Goal: Information Seeking & Learning: Learn about a topic

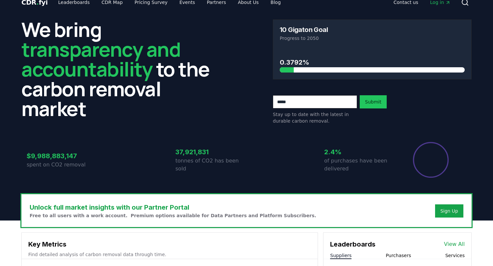
scroll to position [7, 0]
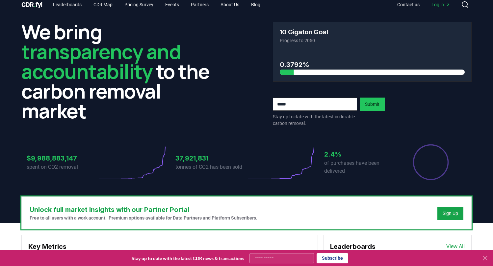
drag, startPoint x: 212, startPoint y: 183, endPoint x: 200, endPoint y: 178, distance: 13.1
drag, startPoint x: 276, startPoint y: 180, endPoint x: 266, endPoint y: 182, distance: 10.0
click at [266, 182] on div "$9,988,883,147 spent on CO2 removal 37,921,831 tonnes of CO2 has been sold 2.4%…" at bounding box center [246, 157] width 450 height 55
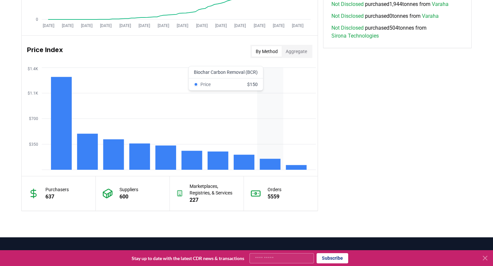
scroll to position [560, 0]
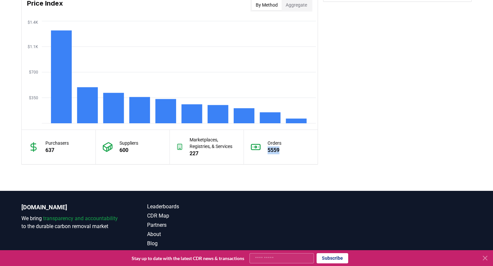
drag, startPoint x: 279, startPoint y: 165, endPoint x: 266, endPoint y: 154, distance: 16.8
drag, startPoint x: 230, startPoint y: 154, endPoint x: 218, endPoint y: 147, distance: 14.0
click at [218, 147] on div "Marketplaces, Registries, & Services 227" at bounding box center [213, 146] width 47 height 21
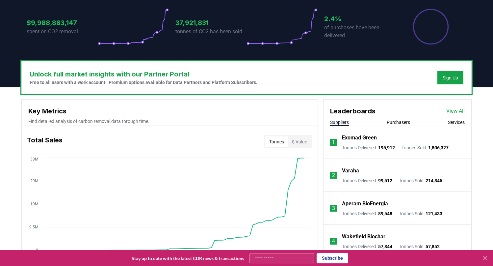
scroll to position [104, 0]
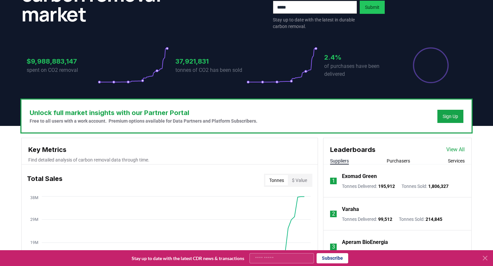
click at [306, 179] on button "$ Value" at bounding box center [299, 180] width 23 height 11
click at [280, 182] on button "Tonnes" at bounding box center [276, 180] width 23 height 11
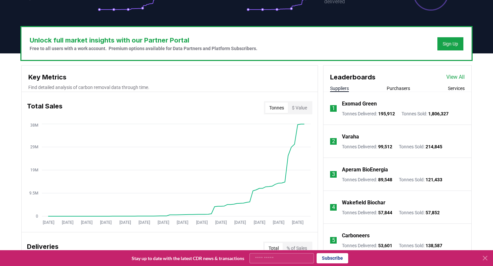
scroll to position [180, 0]
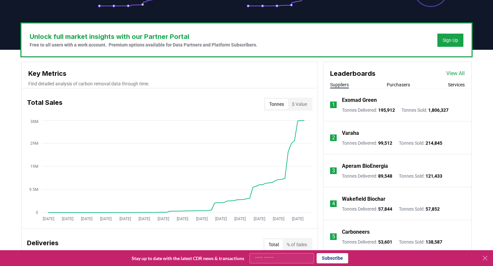
click at [300, 103] on button "$ Value" at bounding box center [299, 104] width 23 height 11
click at [272, 102] on button "Tonnes" at bounding box center [276, 104] width 23 height 11
click at [289, 102] on button "$ Value" at bounding box center [299, 104] width 23 height 11
click at [268, 104] on button "Tonnes" at bounding box center [276, 104] width 23 height 11
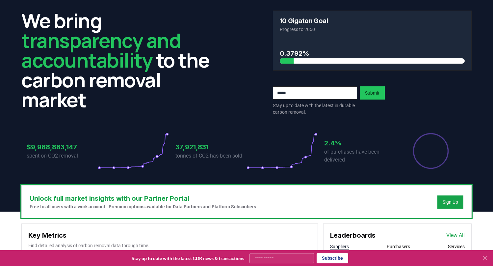
scroll to position [0, 0]
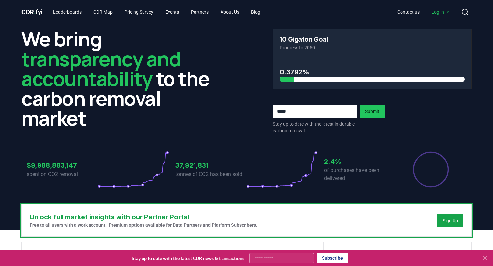
drag, startPoint x: 217, startPoint y: 115, endPoint x: 203, endPoint y: 114, distance: 13.9
click at [203, 114] on h2 "We bring transparency and accountability to the carbon removal market" at bounding box center [120, 78] width 199 height 99
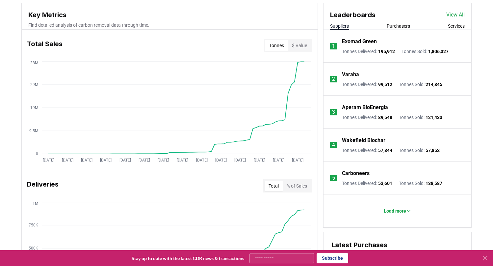
scroll to position [249, 0]
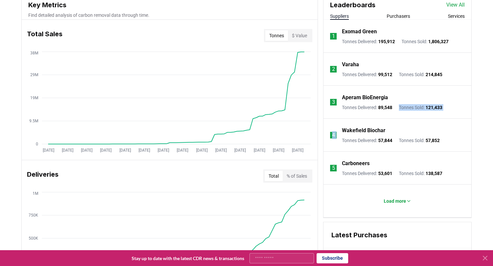
drag, startPoint x: 348, startPoint y: 116, endPoint x: 340, endPoint y: 121, distance: 9.0
click at [340, 121] on ol "1 Exomad Green Tonnes Delivered : 195,912 Tonnes Sold : 1,806,327 2 Varaha Tonn…" at bounding box center [398, 119] width 148 height 198
click at [472, 120] on div "Unlock full market insights with our Partner Portal Free to all users with a wo…" at bounding box center [246, 215] width 461 height 521
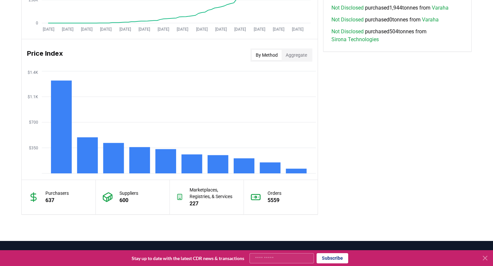
scroll to position [460, 0]
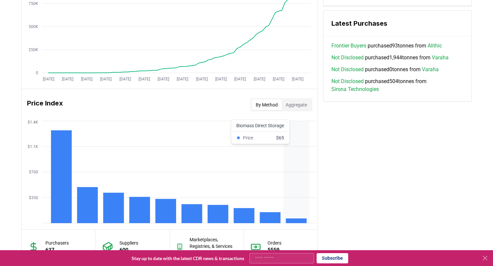
click at [298, 209] on icon "$350 $700 $1.1K $1.4K" at bounding box center [170, 171] width 296 height 105
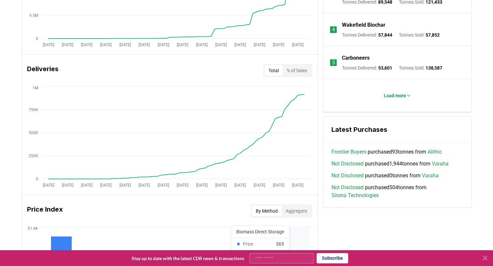
scroll to position [340, 0]
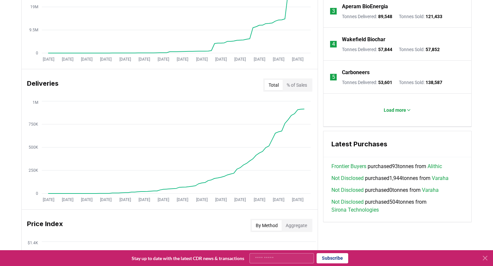
click at [295, 86] on button "% of Sales" at bounding box center [297, 85] width 28 height 11
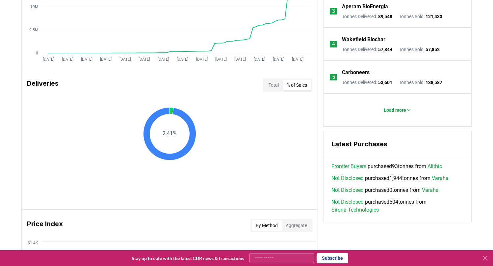
click at [266, 87] on button "Total" at bounding box center [274, 85] width 18 height 11
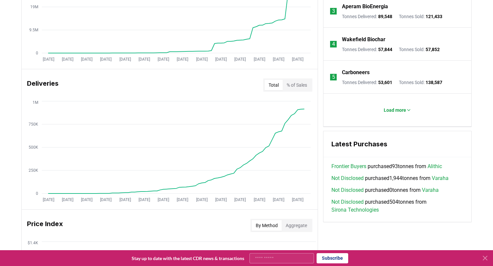
click at [283, 86] on button "% of Sales" at bounding box center [297, 85] width 28 height 11
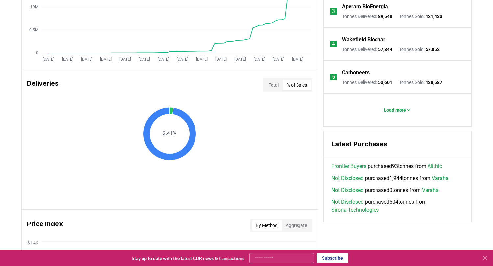
click at [269, 83] on button "Total" at bounding box center [274, 85] width 18 height 11
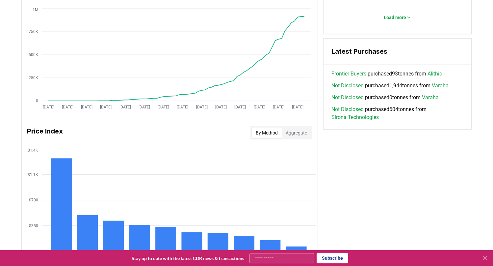
scroll to position [437, 0]
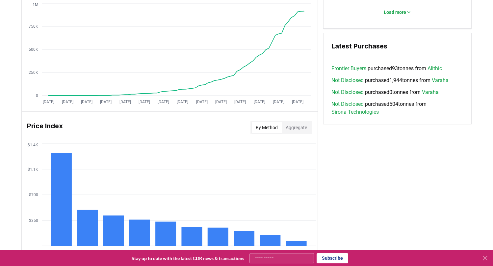
click at [293, 127] on button "Aggregate" at bounding box center [296, 127] width 29 height 11
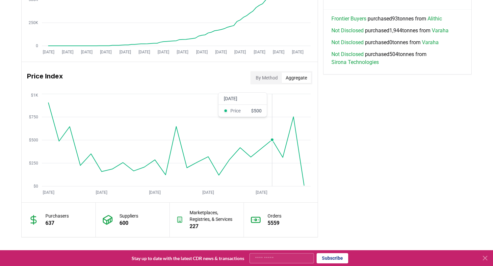
scroll to position [488, 0]
click at [259, 74] on button "By Method" at bounding box center [267, 77] width 30 height 11
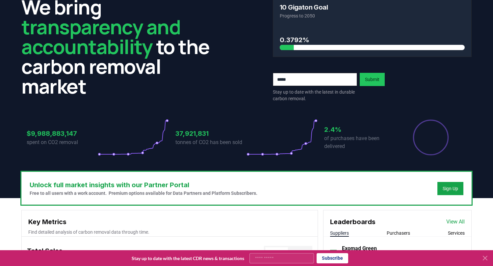
scroll to position [0, 0]
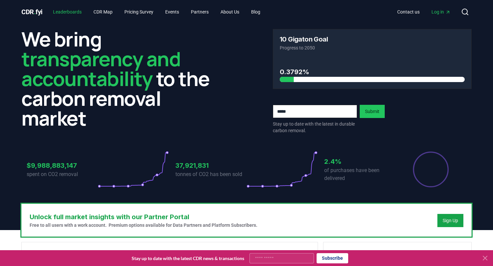
click at [74, 13] on link "Leaderboards" at bounding box center [67, 12] width 39 height 12
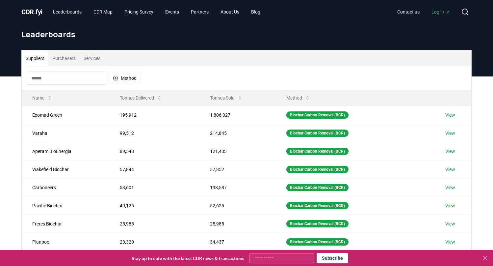
click at [69, 61] on button "Purchasers" at bounding box center [63, 58] width 31 height 16
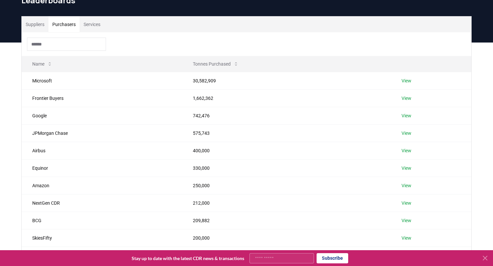
scroll to position [35, 0]
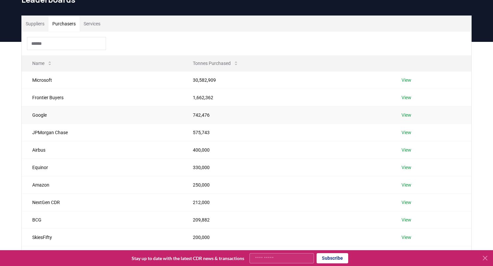
drag, startPoint x: 163, startPoint y: 123, endPoint x: 159, endPoint y: 114, distance: 10.0
click at [159, 114] on tbody "Microsoft 30,582,909 View Frontier Buyers 1,662,362 View Google 742,476 View JP…" at bounding box center [247, 158] width 450 height 175
click at [54, 99] on td "Frontier Buyers" at bounding box center [102, 97] width 161 height 17
click at [408, 98] on link "View" at bounding box center [407, 97] width 10 height 7
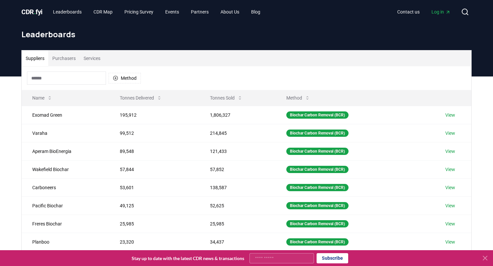
click at [90, 58] on button "Services" at bounding box center [92, 58] width 25 height 16
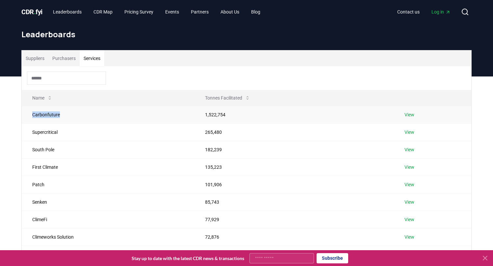
drag, startPoint x: 100, startPoint y: 116, endPoint x: 98, endPoint y: 107, distance: 8.5
click at [98, 107] on td "Carbonfuture" at bounding box center [108, 114] width 173 height 17
click at [101, 123] on td "Supercritical" at bounding box center [108, 131] width 173 height 17
click at [45, 55] on button "Suppliers" at bounding box center [35, 58] width 27 height 16
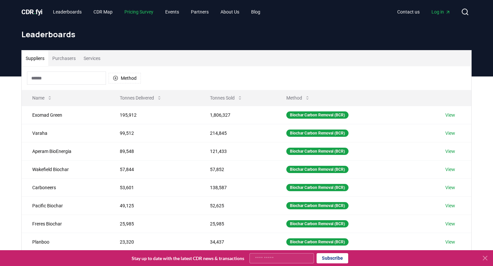
click at [151, 15] on link "Pricing Survey" at bounding box center [139, 12] width 40 height 12
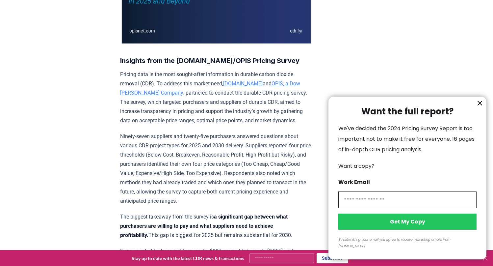
scroll to position [203, 0]
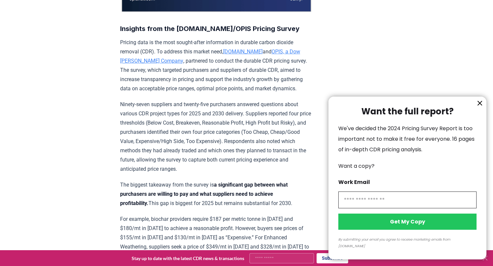
click at [480, 107] on icon "information" at bounding box center [480, 103] width 8 height 8
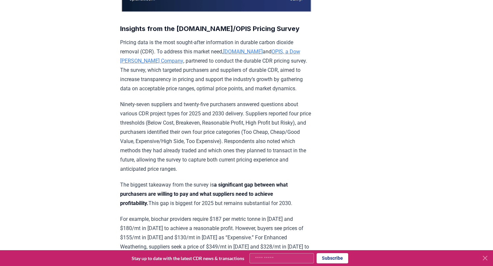
drag, startPoint x: 215, startPoint y: 108, endPoint x: 208, endPoint y: 109, distance: 6.6
click at [208, 93] on p "Pricing data is the most sought-after information in durable carbon dioxide rem…" at bounding box center [216, 65] width 193 height 55
drag, startPoint x: 213, startPoint y: 107, endPoint x: 205, endPoint y: 104, distance: 7.6
click at [205, 93] on p "Pricing data is the most sought-after information in durable carbon dioxide rem…" at bounding box center [216, 65] width 193 height 55
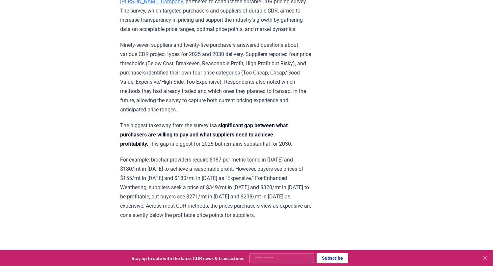
scroll to position [261, 0]
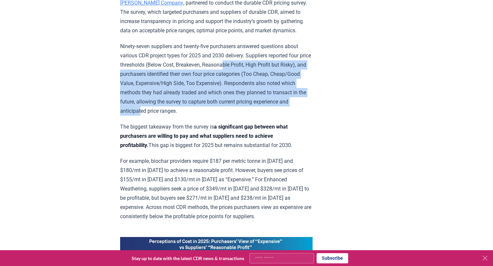
drag, startPoint x: 214, startPoint y: 116, endPoint x: 199, endPoint y: 80, distance: 39.0
click at [199, 80] on p "Ninety-seven suppliers and twenty-five purchasers answered questions about vari…" at bounding box center [216, 79] width 193 height 74
click at [204, 107] on p "Ninety-seven suppliers and twenty-five purchasers answered questions about vari…" at bounding box center [216, 79] width 193 height 74
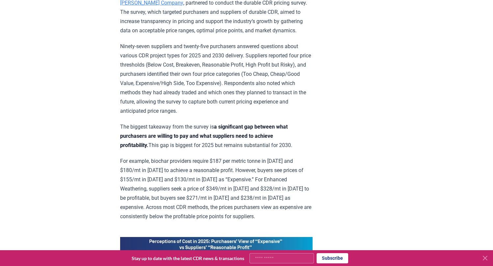
click at [204, 107] on p "Ninety-seven suppliers and twenty-five purchasers answered questions about vari…" at bounding box center [216, 79] width 193 height 74
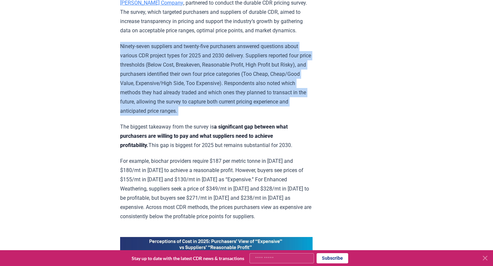
click at [213, 107] on p "Ninety-seven suppliers and twenty-five purchasers answered questions about vari…" at bounding box center [216, 79] width 193 height 74
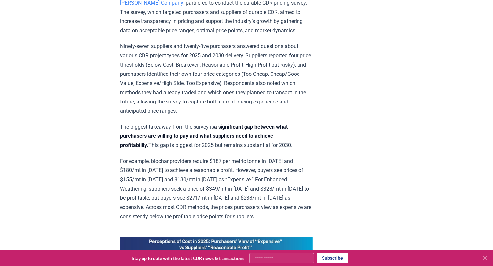
click at [213, 107] on p "Ninety-seven suppliers and twenty-five purchasers answered questions about vari…" at bounding box center [216, 79] width 193 height 74
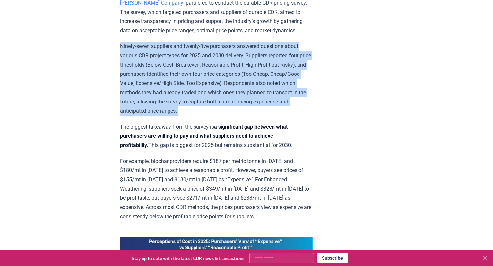
click at [233, 114] on p "Ninety-seven suppliers and twenty-five purchasers answered questions about vari…" at bounding box center [216, 79] width 193 height 74
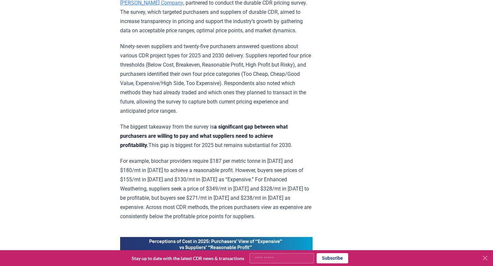
click at [233, 114] on p "Ninety-seven suppliers and twenty-five purchasers answered questions about vari…" at bounding box center [216, 79] width 193 height 74
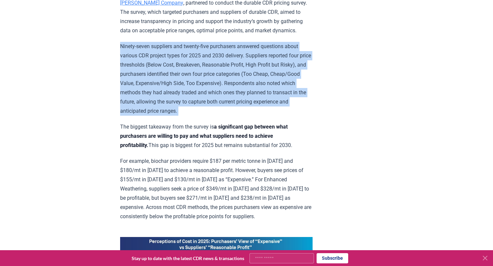
click at [247, 116] on p "Ninety-seven suppliers and twenty-five purchasers answered questions about vari…" at bounding box center [216, 79] width 193 height 74
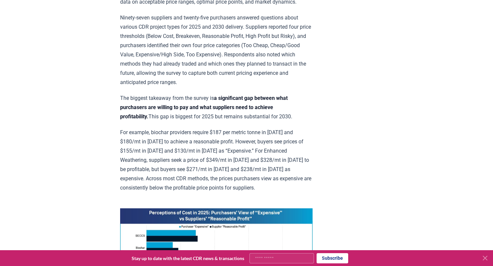
scroll to position [291, 0]
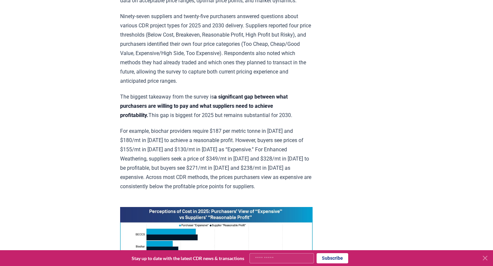
drag, startPoint x: 247, startPoint y: 120, endPoint x: 243, endPoint y: 116, distance: 5.1
click at [243, 116] on p "The biggest takeaway from the survey is a significant gap between what purchase…" at bounding box center [216, 106] width 193 height 28
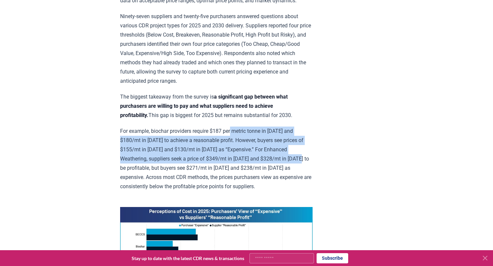
drag, startPoint x: 237, startPoint y: 167, endPoint x: 235, endPoint y: 140, distance: 27.4
click at [235, 140] on p "For example, biochar providers require $187 per metric tonne in 2025 and $180/m…" at bounding box center [216, 158] width 193 height 65
click at [227, 157] on p "For example, biochar providers require $187 per metric tonne in 2025 and $180/m…" at bounding box center [216, 158] width 193 height 65
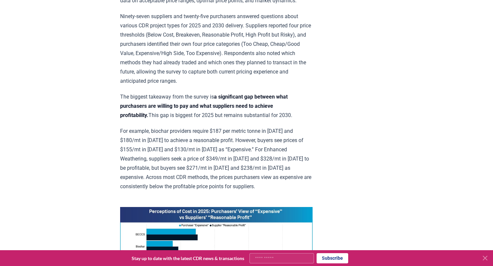
click at [227, 157] on p "For example, biochar providers require $187 per metric tonne in 2025 and $180/m…" at bounding box center [216, 158] width 193 height 65
click at [212, 163] on p "For example, biochar providers require $187 per metric tonne in 2025 and $180/m…" at bounding box center [216, 158] width 193 height 65
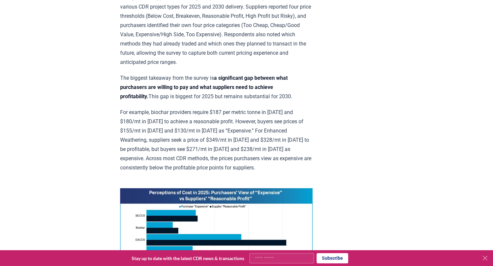
scroll to position [313, 0]
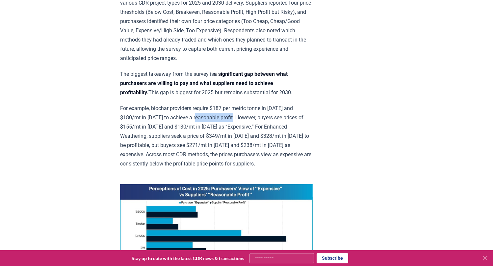
drag, startPoint x: 176, startPoint y: 121, endPoint x: 213, endPoint y: 127, distance: 37.3
click at [213, 127] on p "For example, biochar providers require $187 per metric tonne in 2025 and $180/m…" at bounding box center [216, 136] width 193 height 65
drag, startPoint x: 212, startPoint y: 116, endPoint x: 197, endPoint y: 122, distance: 17.0
click at [197, 122] on p "For example, biochar providers require $187 per metric tonne in 2025 and $180/m…" at bounding box center [216, 136] width 193 height 65
click at [204, 123] on p "For example, biochar providers require $187 per metric tonne in 2025 and $180/m…" at bounding box center [216, 136] width 193 height 65
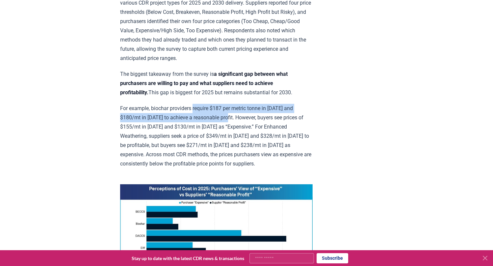
drag, startPoint x: 204, startPoint y: 123, endPoint x: 202, endPoint y: 114, distance: 9.2
click at [202, 114] on p "For example, biochar providers require $187 per metric tonne in 2025 and $180/m…" at bounding box center [216, 136] width 193 height 65
click at [172, 136] on p "For example, biochar providers require $187 per metric tonne in 2025 and $180/m…" at bounding box center [216, 136] width 193 height 65
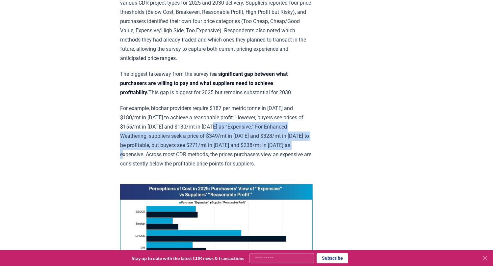
drag, startPoint x: 172, startPoint y: 136, endPoint x: 221, endPoint y: 154, distance: 51.7
click at [221, 154] on p "For example, biochar providers require $187 per metric tonne in 2025 and $180/m…" at bounding box center [216, 136] width 193 height 65
click at [225, 155] on p "For example, biochar providers require $187 per metric tonne in 2025 and $180/m…" at bounding box center [216, 136] width 193 height 65
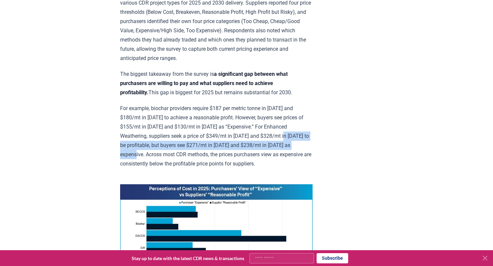
drag, startPoint x: 225, startPoint y: 155, endPoint x: 220, endPoint y: 141, distance: 14.6
click at [220, 141] on p "For example, biochar providers require $187 per metric tonne in 2025 and $180/m…" at bounding box center [216, 136] width 193 height 65
click at [225, 154] on p "For example, biochar providers require $187 per metric tonne in 2025 and $180/m…" at bounding box center [216, 136] width 193 height 65
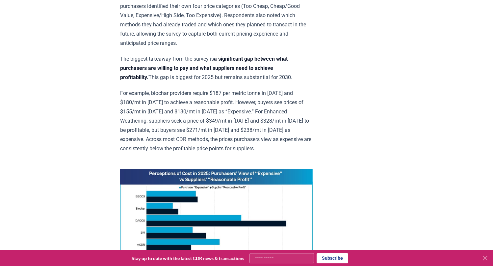
scroll to position [331, 0]
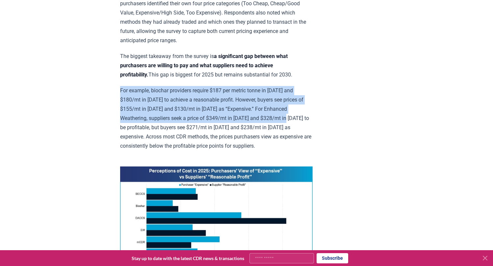
drag, startPoint x: 225, startPoint y: 154, endPoint x: 223, endPoint y: 127, distance: 26.7
click at [220, 147] on p "For example, biochar providers require $187 per metric tonne in 2025 and $180/m…" at bounding box center [216, 118] width 193 height 65
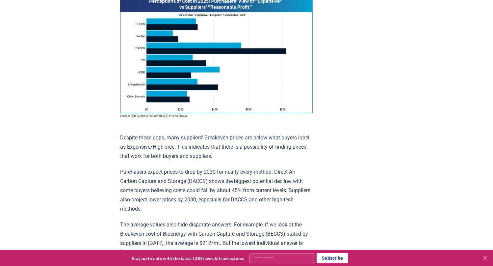
scroll to position [504, 0]
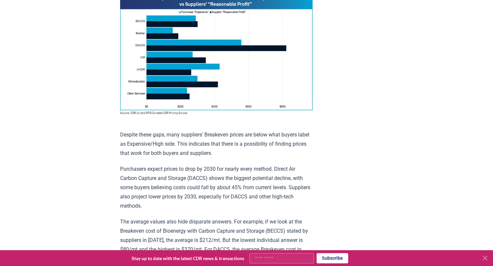
drag, startPoint x: 193, startPoint y: 175, endPoint x: 188, endPoint y: 165, distance: 11.2
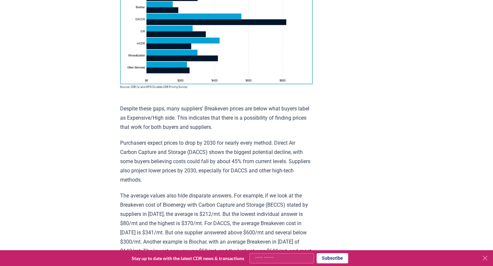
scroll to position [533, 0]
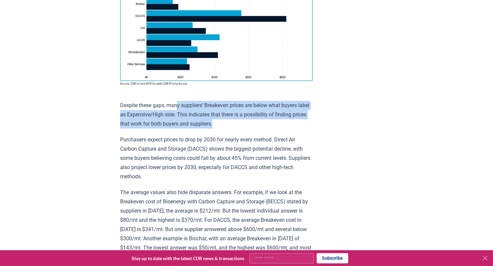
drag, startPoint x: 185, startPoint y: 140, endPoint x: 178, endPoint y: 119, distance: 21.9
click at [178, 119] on p "Despite these gaps, many suppliers’ Breakeven prices are below what buyers labe…" at bounding box center [216, 115] width 193 height 28
click at [170, 160] on p "Purchasers expect prices to drop by 2030 for nearly every method. Direct Air Ca…" at bounding box center [216, 158] width 193 height 46
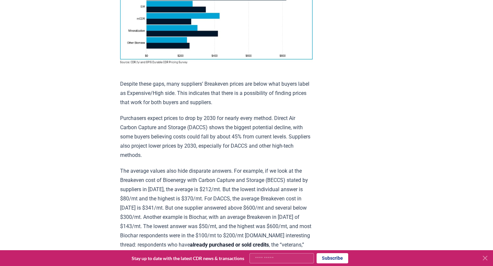
scroll to position [557, 0]
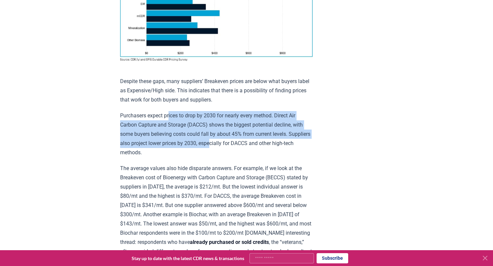
drag, startPoint x: 170, startPoint y: 160, endPoint x: 171, endPoint y: 130, distance: 30.0
click at [171, 130] on p "Purchasers expect prices to drop by 2030 for nearly every method. Direct Air Ca…" at bounding box center [216, 134] width 193 height 46
click at [170, 138] on p "Purchasers expect prices to drop by 2030 for nearly every method. Direct Air Ca…" at bounding box center [216, 134] width 193 height 46
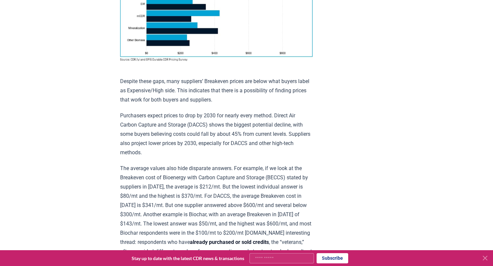
click at [170, 138] on p "Purchasers expect prices to drop by 2030 for nearly every method. Direct Air Ca…" at bounding box center [216, 134] width 193 height 46
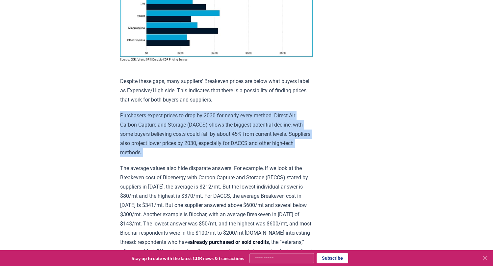
click at [168, 143] on p "Purchasers expect prices to drop by 2030 for nearly every method. Direct Air Ca…" at bounding box center [216, 134] width 193 height 46
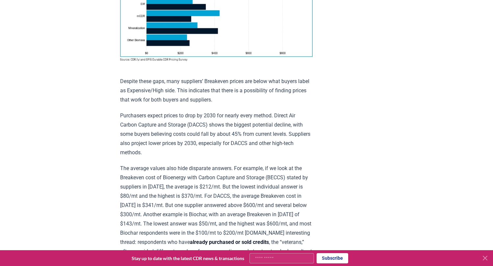
scroll to position [560, 0]
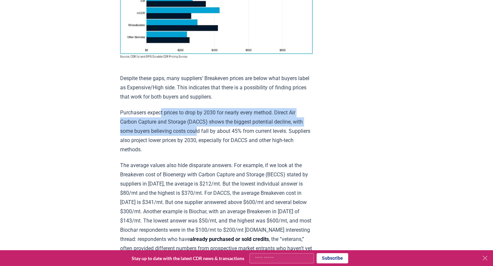
drag, startPoint x: 168, startPoint y: 143, endPoint x: 163, endPoint y: 127, distance: 17.1
click at [163, 127] on p "Purchasers expect prices to drop by 2030 for nearly every method. Direct Air Ca…" at bounding box center [216, 131] width 193 height 46
click at [175, 147] on p "Purchasers expect prices to drop by 2030 for nearly every method. Direct Air Ca…" at bounding box center [216, 131] width 193 height 46
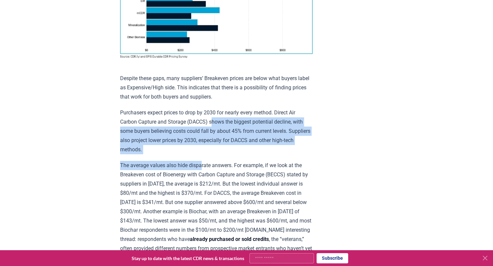
drag, startPoint x: 203, startPoint y: 167, endPoint x: 197, endPoint y: 140, distance: 27.6
click at [197, 140] on div "Insights from the CDR.fyi/OPIS Pricing Survey Pricing data is the most sought-a…" at bounding box center [216, 242] width 193 height 1463
click at [197, 150] on p "Purchasers expect prices to drop by 2030 for nearly every method. Direct Air Ca…" at bounding box center [216, 131] width 193 height 46
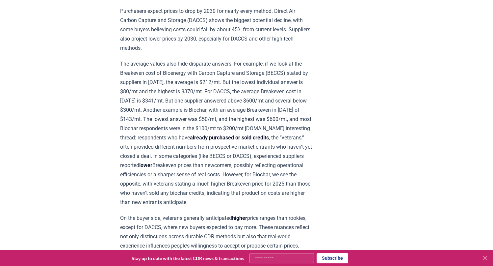
scroll to position [665, 0]
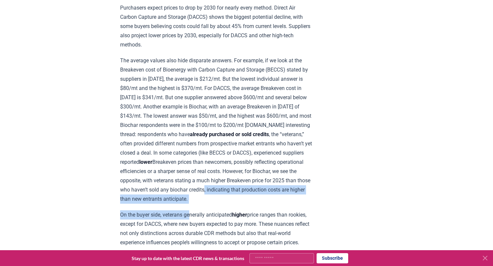
drag, startPoint x: 194, startPoint y: 207, endPoint x: 193, endPoint y: 189, distance: 17.8
click at [193, 189] on div "Insights from the CDR.fyi/OPIS Pricing Survey Pricing data is the most sought-a…" at bounding box center [216, 137] width 193 height 1463
click at [192, 190] on p "The average values also hide disparate answers. For example, if we look at the …" at bounding box center [216, 130] width 193 height 148
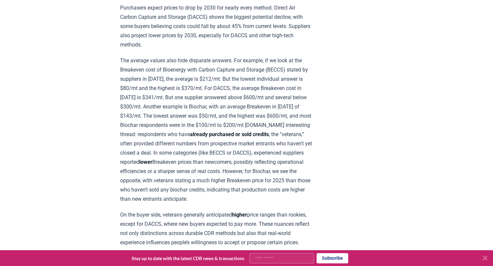
click at [192, 190] on p "The average values also hide disparate answers. For example, if we look at the …" at bounding box center [216, 130] width 193 height 148
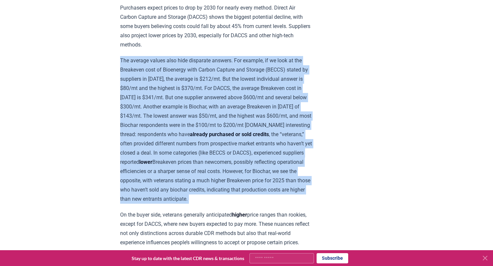
click at [189, 189] on p "The average values also hide disparate answers. For example, if we look at the …" at bounding box center [216, 130] width 193 height 148
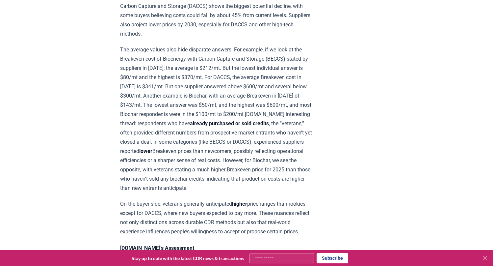
scroll to position [676, 0]
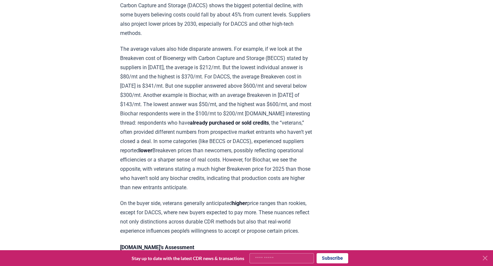
drag, startPoint x: 189, startPoint y: 185, endPoint x: 162, endPoint y: 181, distance: 27.0
click at [162, 181] on p "The average values also hide disparate answers. For example, if we look at the …" at bounding box center [216, 118] width 193 height 148
click at [175, 173] on p "The average values also hide disparate answers. For example, if we look at the …" at bounding box center [216, 118] width 193 height 148
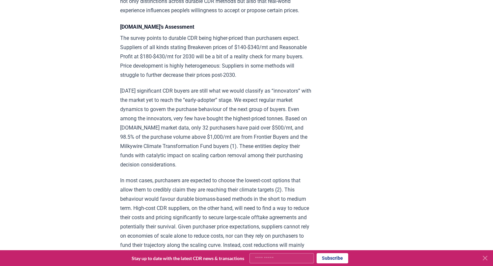
scroll to position [892, 0]
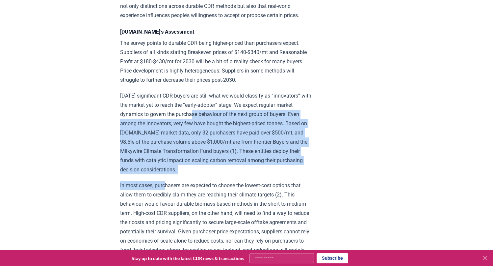
drag, startPoint x: 168, startPoint y: 171, endPoint x: 160, endPoint y: 110, distance: 60.7
click at [167, 130] on p "Today’s significant CDR buyers are still what we would classify as “innovators”…" at bounding box center [216, 132] width 193 height 83
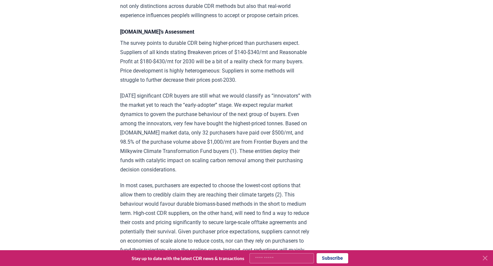
click at [167, 130] on p "Today’s significant CDR buyers are still what we would classify as “innovators”…" at bounding box center [216, 132] width 193 height 83
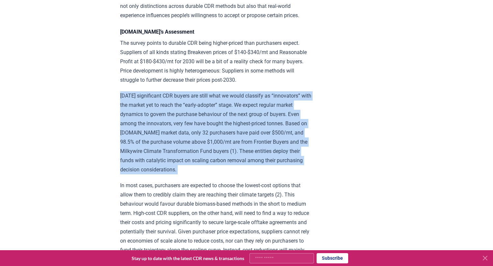
click at [199, 131] on p "Today’s significant CDR buyers are still what we would classify as “innovators”…" at bounding box center [216, 132] width 193 height 83
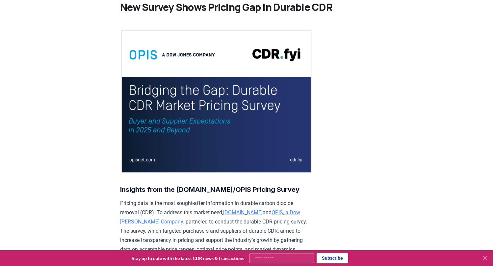
scroll to position [0, 0]
